Goal: Information Seeking & Learning: Learn about a topic

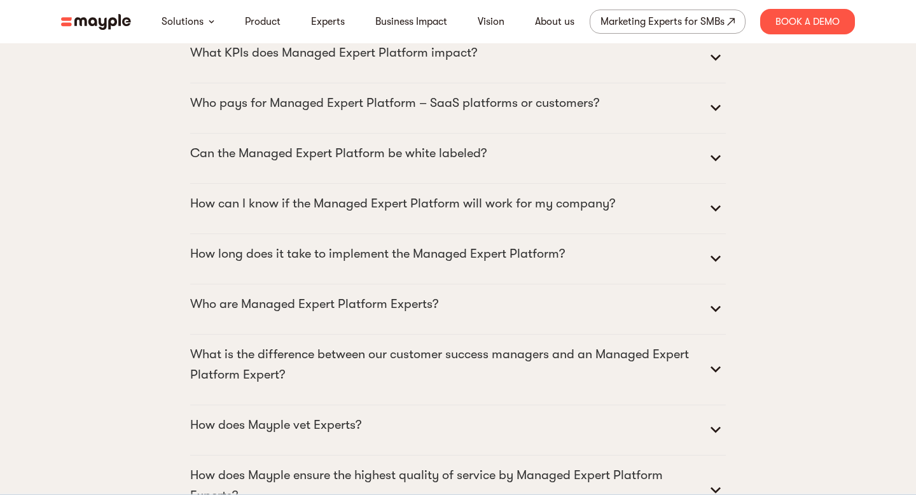
scroll to position [5682, 0]
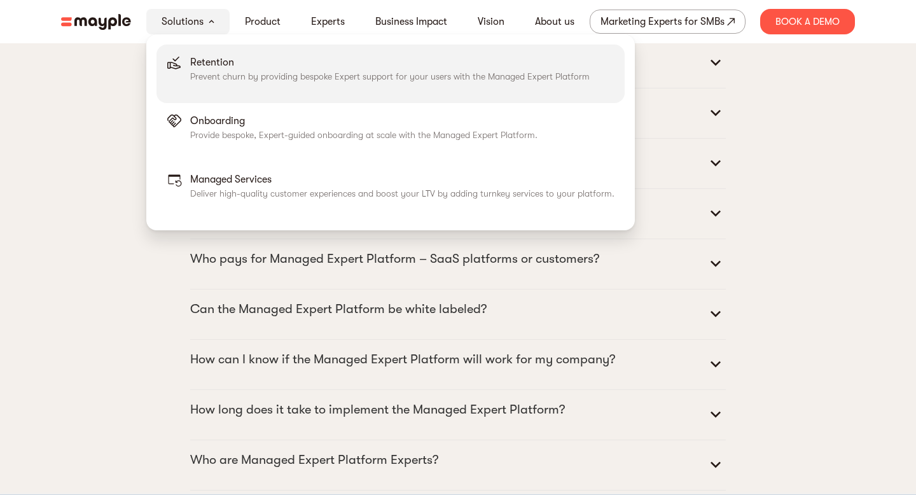
click at [249, 85] on div "Retention Prevent churn by providing bespoke Expert support for your users with…" at bounding box center [389, 74] width 399 height 38
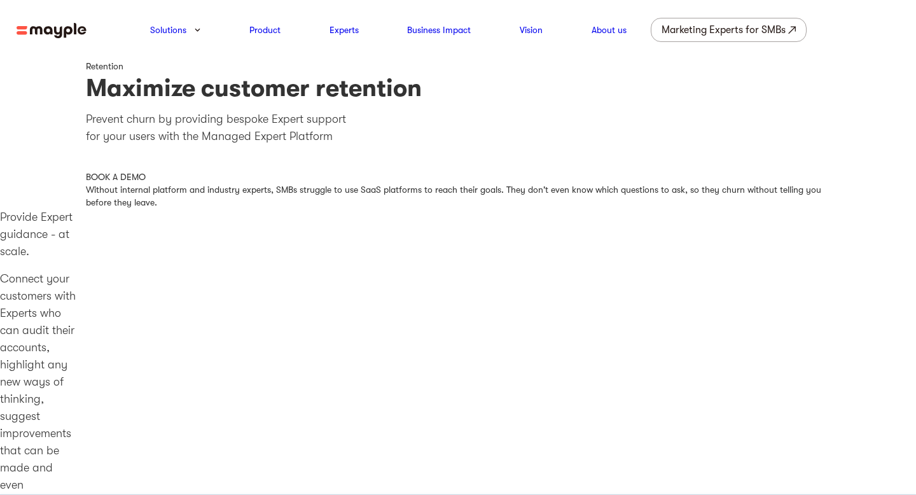
click at [128, 174] on div "BOOK A DEMO" at bounding box center [458, 176] width 744 height 13
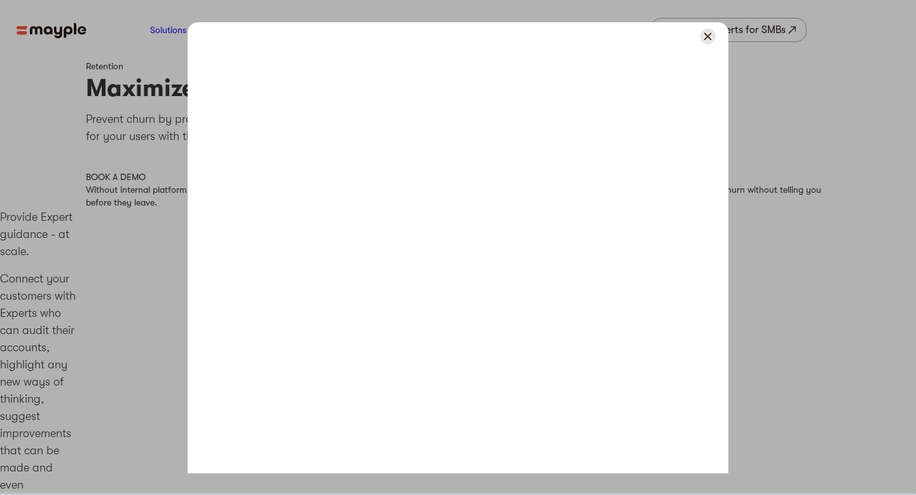
click at [713, 35] on img at bounding box center [708, 37] width 16 height 16
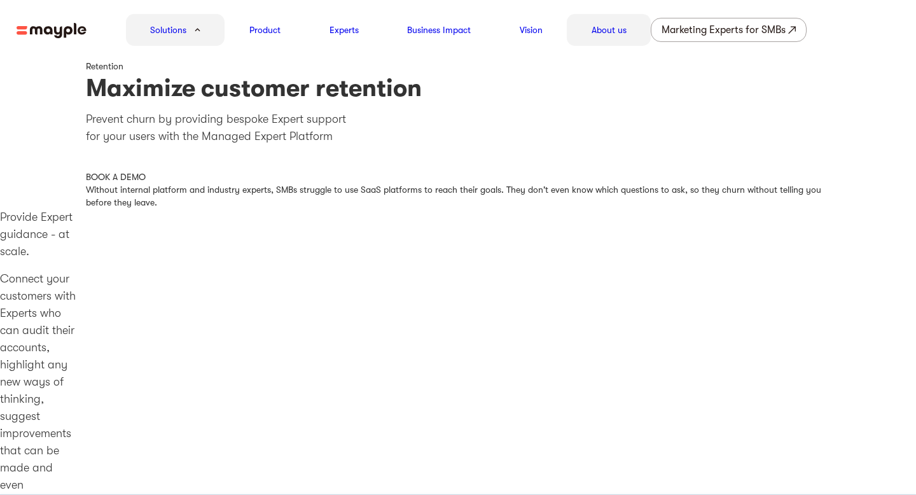
click at [631, 27] on div "About us" at bounding box center [609, 30] width 84 height 32
click at [71, 34] on img at bounding box center [52, 31] width 70 height 16
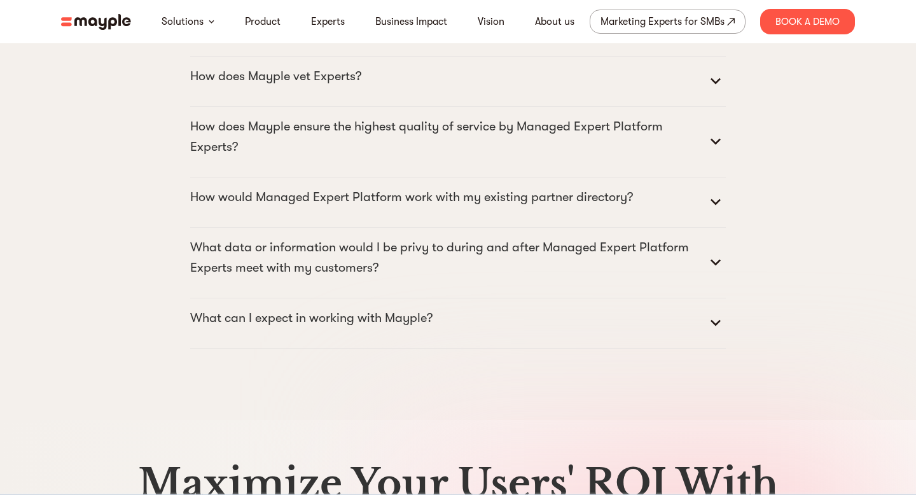
scroll to position [6328, 0]
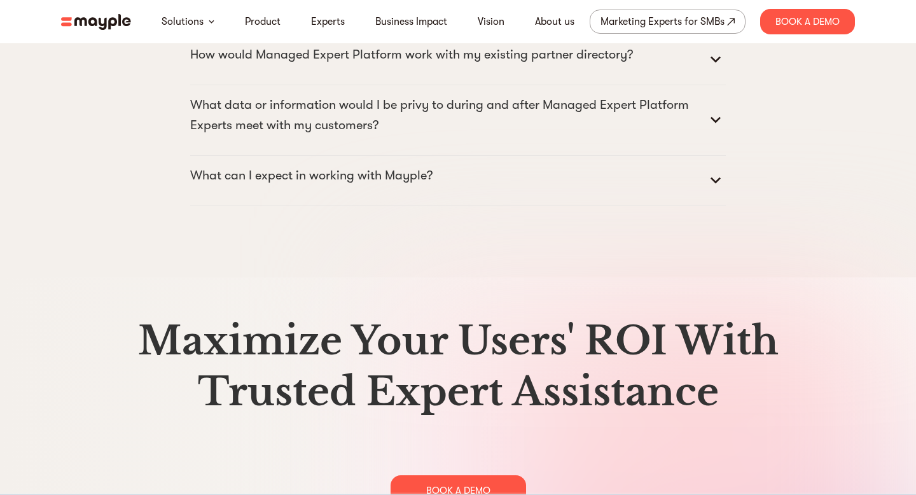
click at [378, 186] on p "What can I expect in working with Mayple?" at bounding box center [311, 175] width 242 height 20
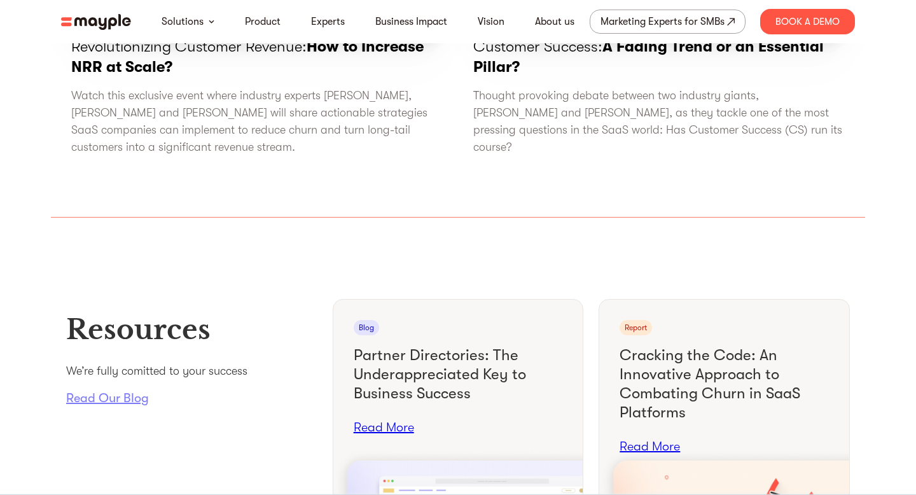
scroll to position [4495, 0]
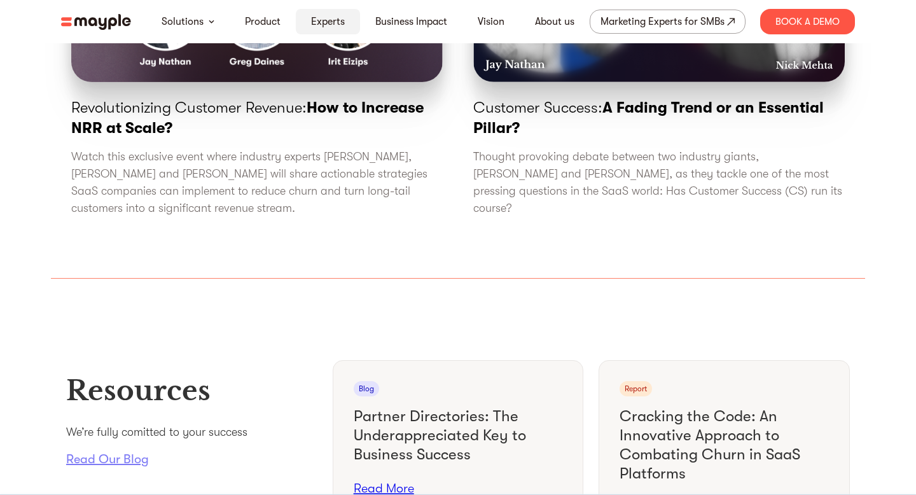
click at [322, 25] on link "Experts" at bounding box center [328, 21] width 34 height 15
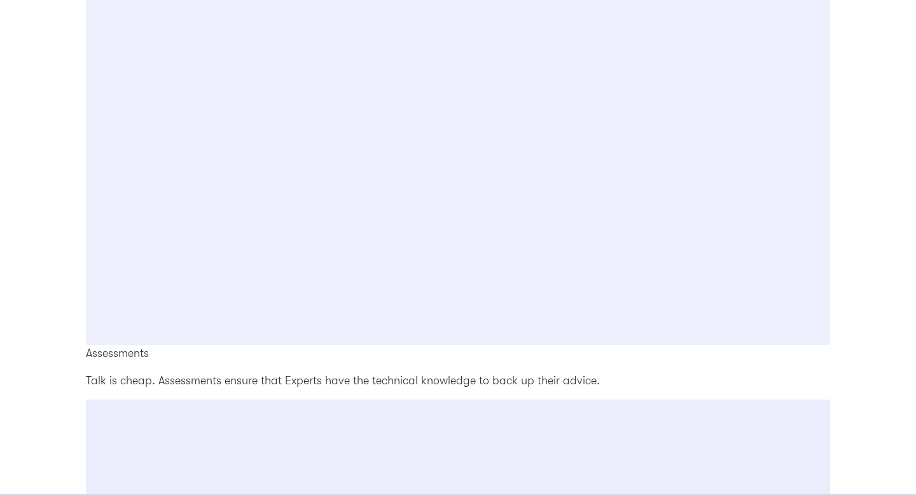
scroll to position [1958, 0]
